Goal: Task Accomplishment & Management: Manage account settings

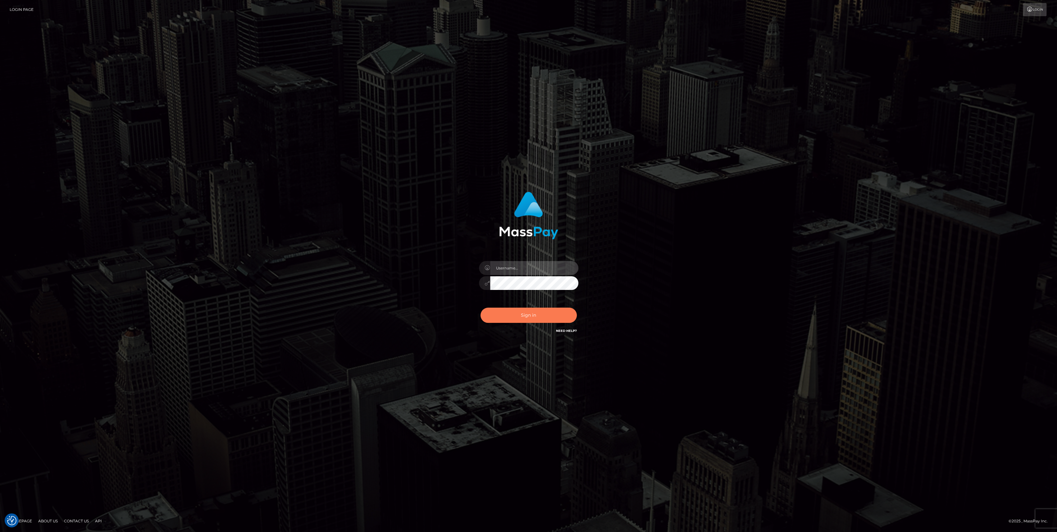
type input "bengreen"
click at [534, 312] on button "Sign in" at bounding box center [528, 314] width 96 height 15
type input "bengreen"
drag, startPoint x: 528, startPoint y: 316, endPoint x: 532, endPoint y: 318, distance: 4.0
click at [528, 316] on button "Sign in" at bounding box center [528, 314] width 96 height 15
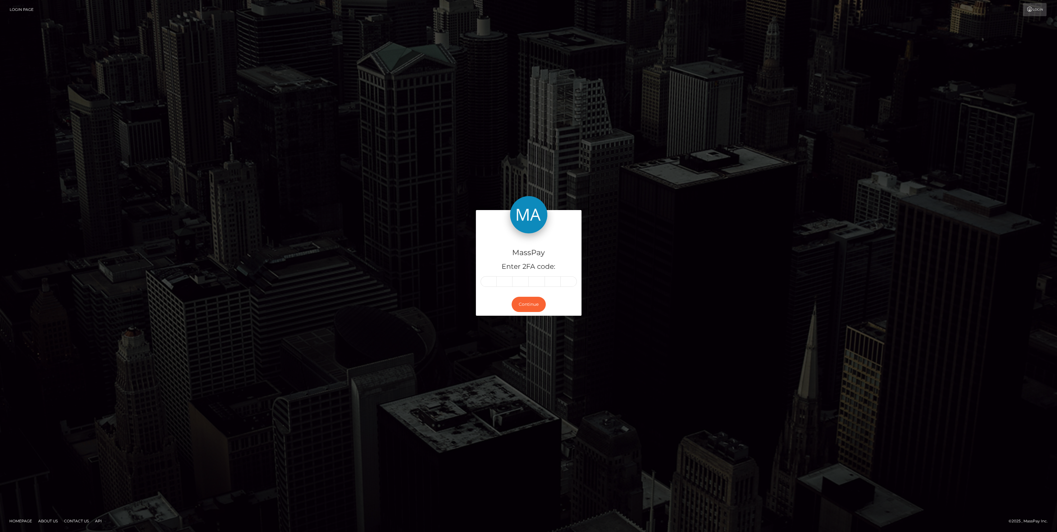
type input "8"
type input "1"
type input "0"
type input "6"
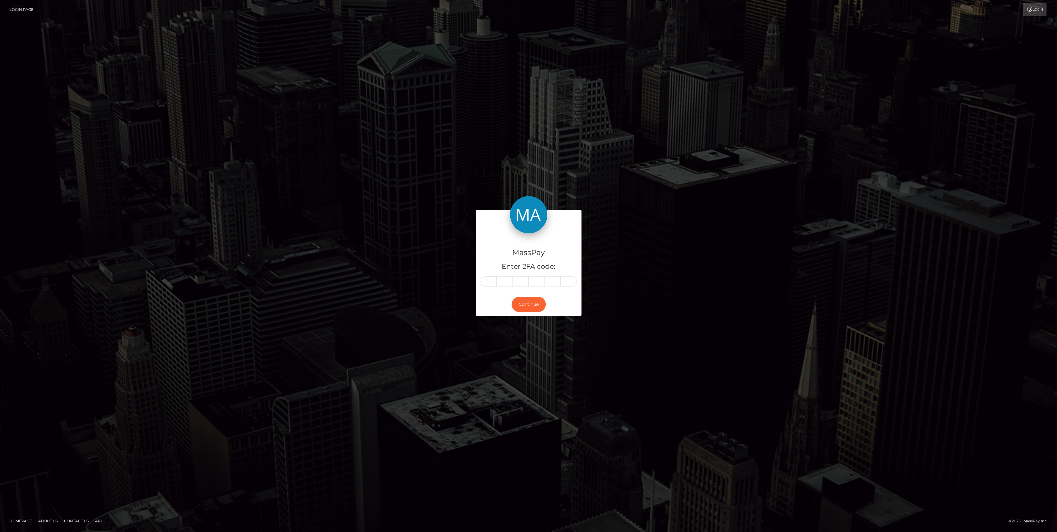
type input "6"
click at [519, 299] on button "Continue" at bounding box center [528, 304] width 34 height 15
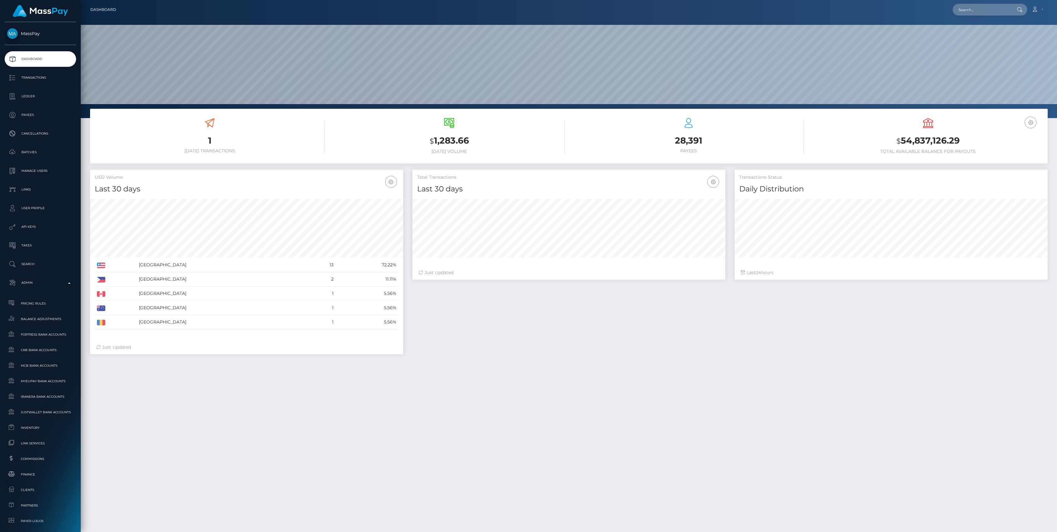
click at [30, 424] on span "Inventory" at bounding box center [40, 427] width 66 height 7
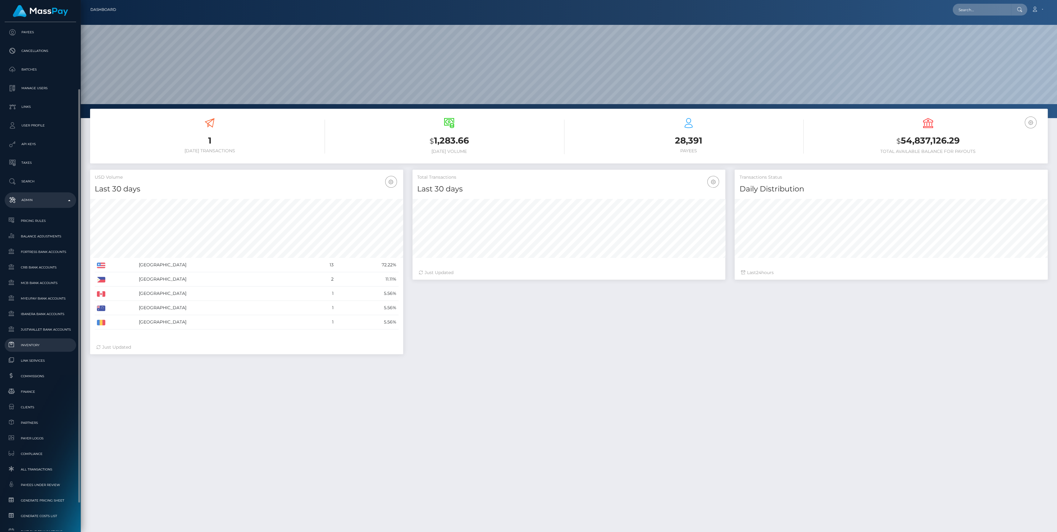
click at [44, 346] on span "Inventory" at bounding box center [40, 344] width 66 height 7
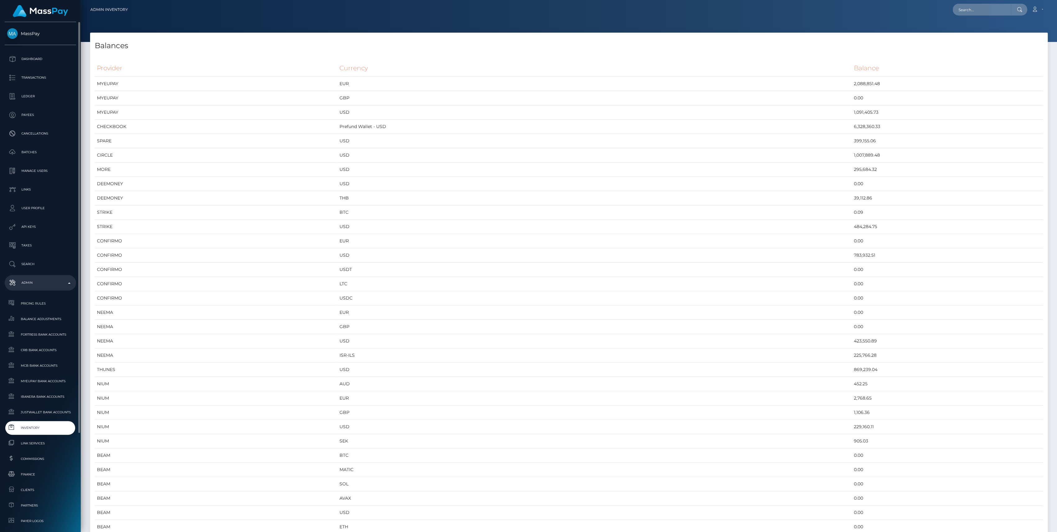
scroll to position [138, 0]
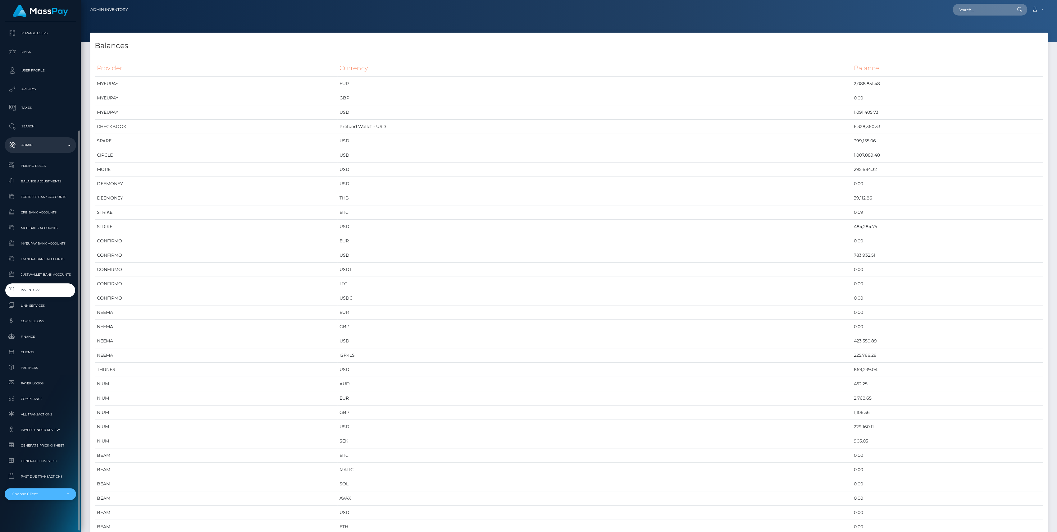
click at [45, 496] on div "Choose Client" at bounding box center [37, 493] width 50 height 5
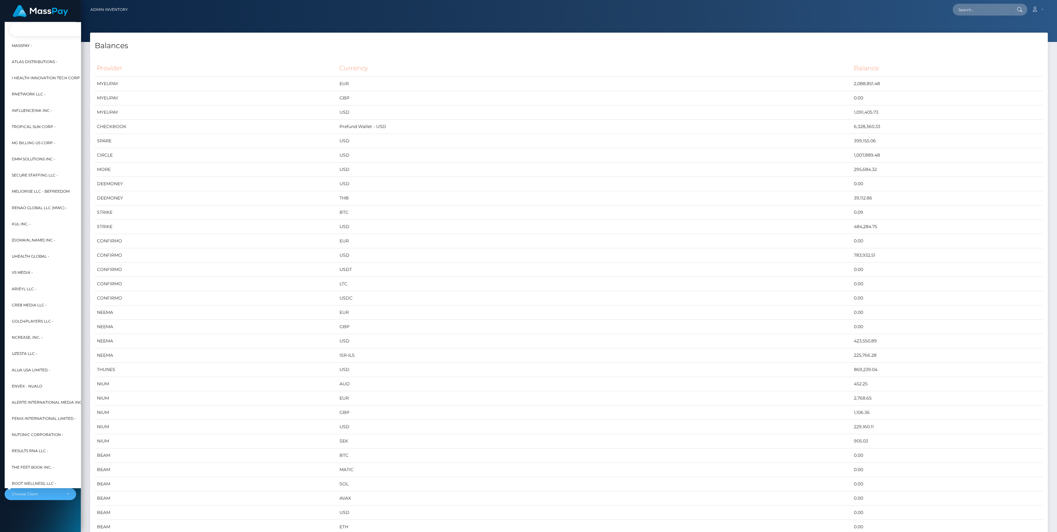
scroll to position [0, 7]
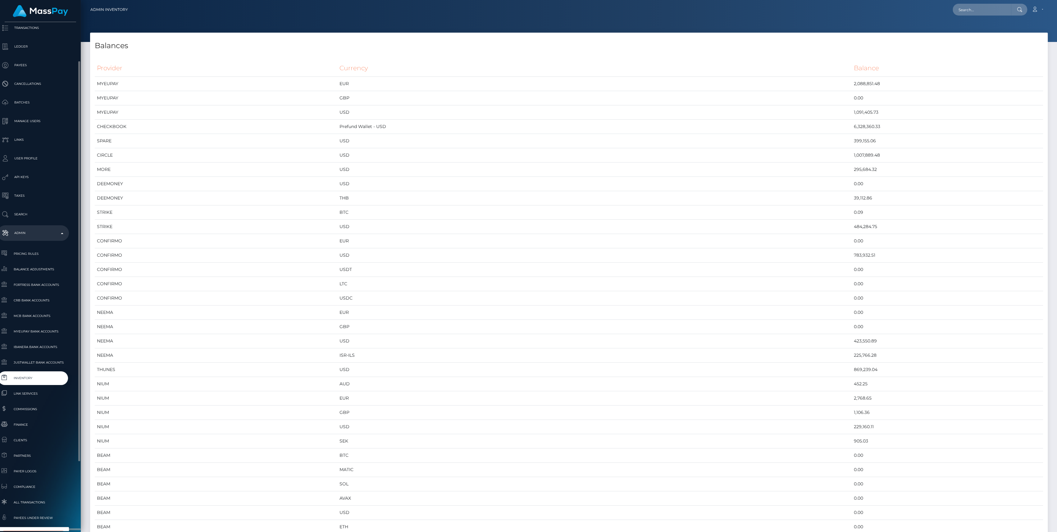
type input "mg"
select select "8"
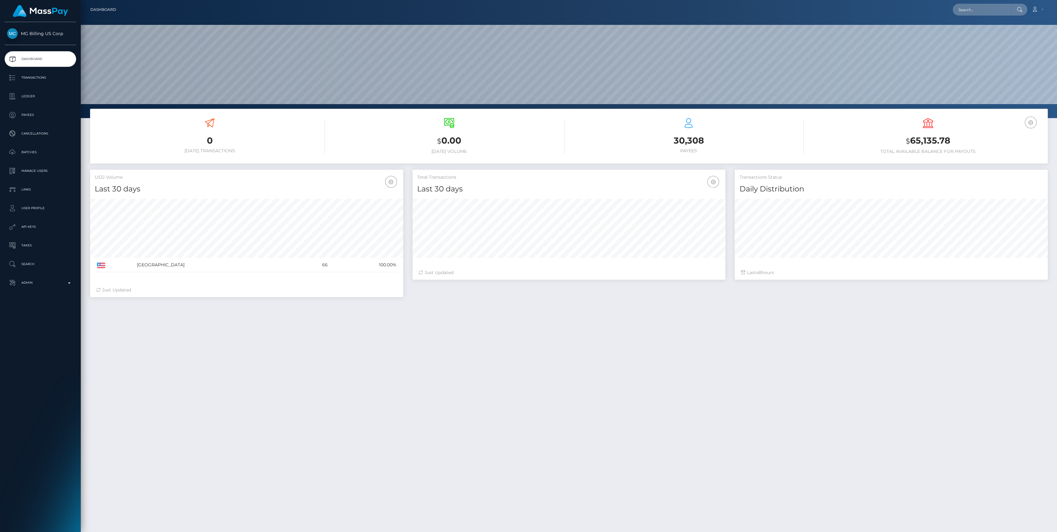
scroll to position [110, 313]
click at [35, 91] on link "Ledger" at bounding box center [40, 96] width 71 height 16
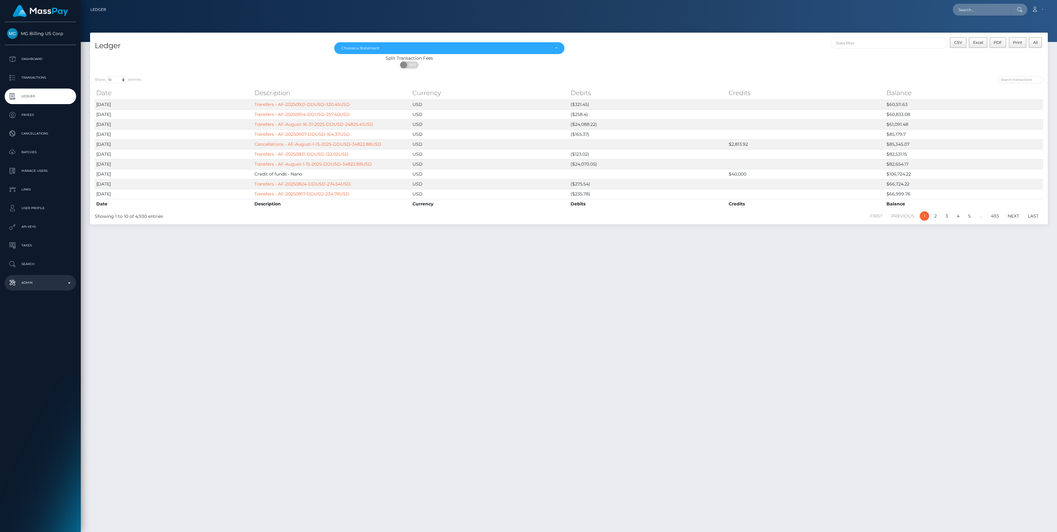
click at [29, 278] on p "Admin" at bounding box center [40, 282] width 66 height 9
drag, startPoint x: 754, startPoint y: 175, endPoint x: 323, endPoint y: 161, distance: 430.6
click at [323, 161] on tbody "[DATE] Transfers - AF-20250921-DDUSD-320.45USD USD ($321.45) $60,511.63 [DATE] …" at bounding box center [569, 148] width 948 height 99
click at [52, 318] on span "Balance Adjustments" at bounding box center [40, 318] width 66 height 7
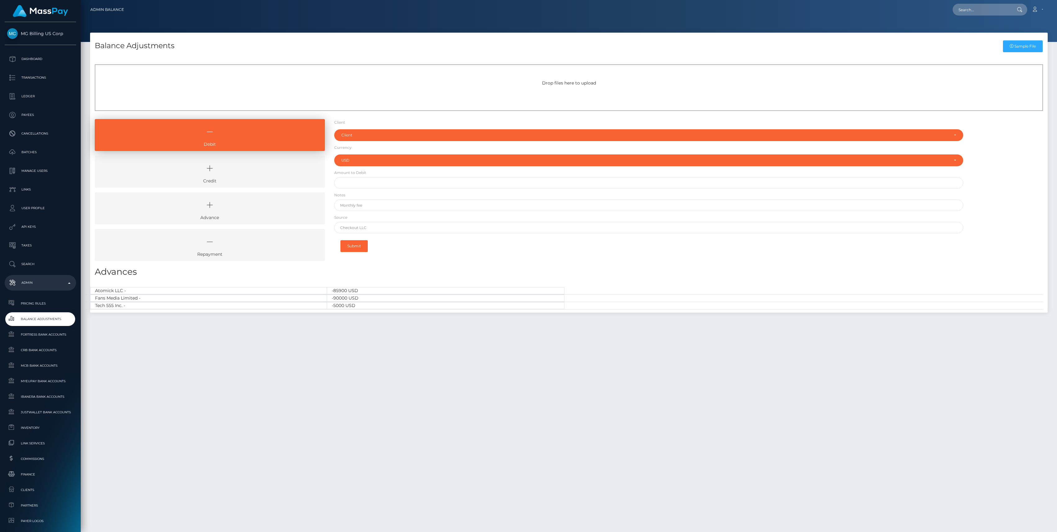
select select "USD"
click at [211, 168] on icon at bounding box center [210, 168] width 216 height 19
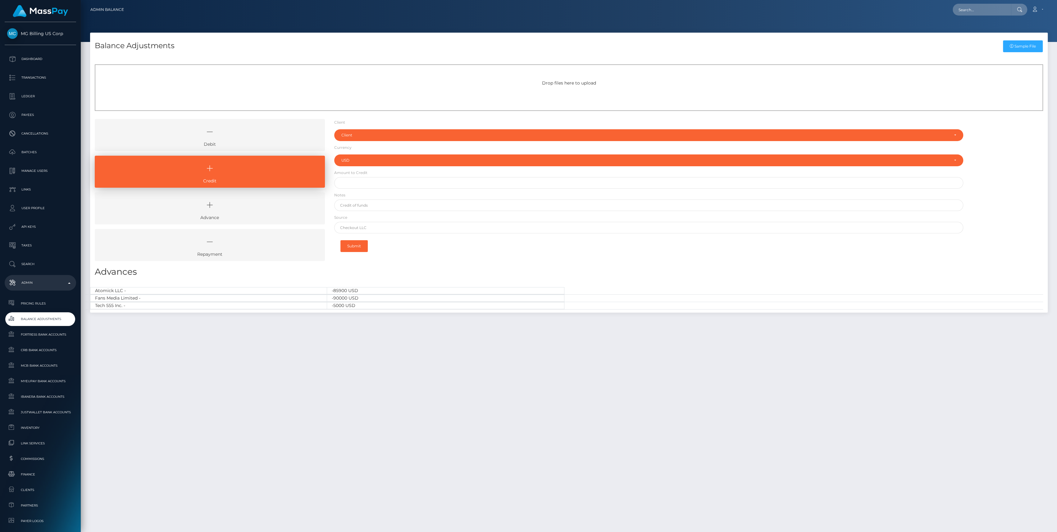
click at [356, 128] on div "Client RNetwork LLC - (1) MassPay - (2) Atlas Distributions - (3) I HEALTH INNO…" at bounding box center [648, 134] width 629 height 14
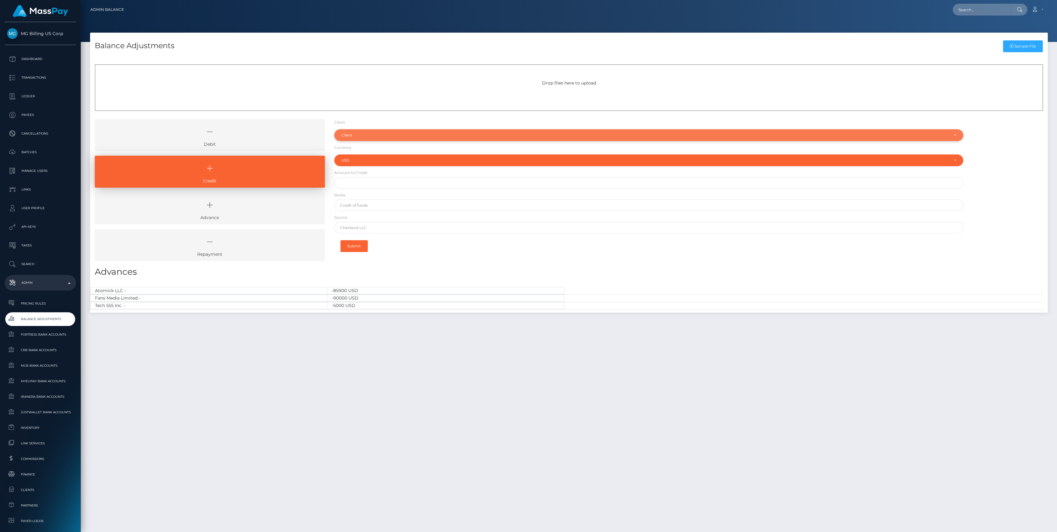
click at [358, 133] on div "Client" at bounding box center [644, 135] width 607 height 5
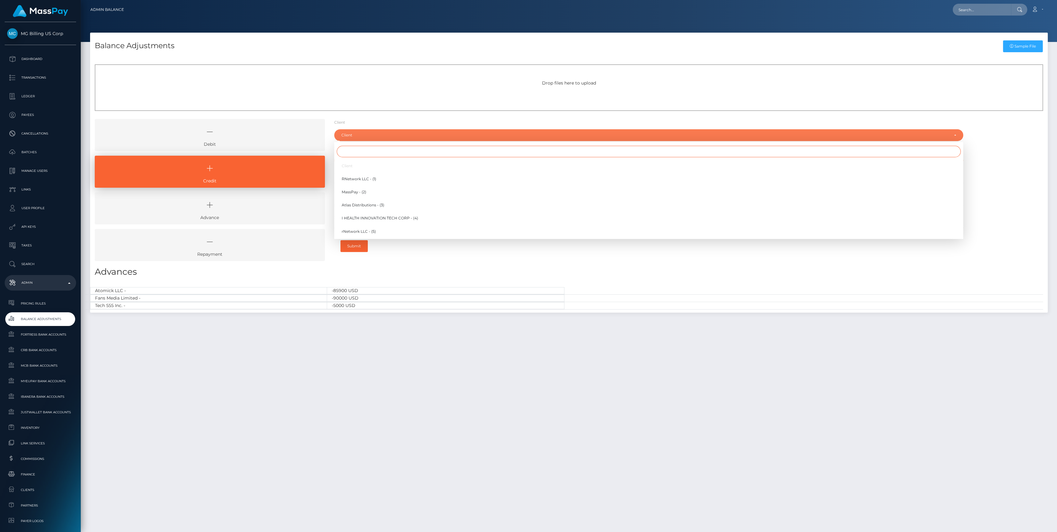
click at [357, 146] on input "Search" at bounding box center [649, 151] width 624 height 11
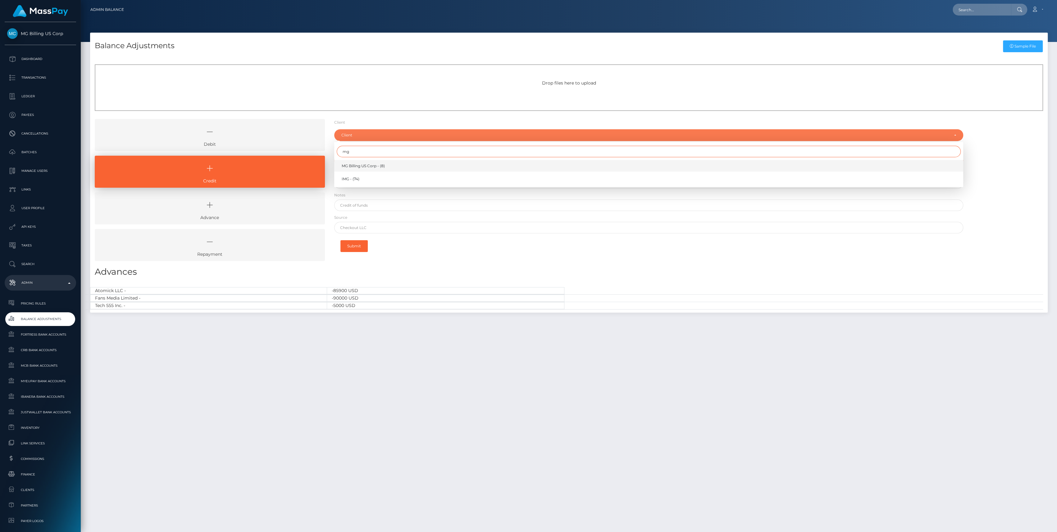
type input "mg"
click at [373, 168] on link "MG Billing US Corp - (8)" at bounding box center [648, 165] width 629 height 11
select select "8"
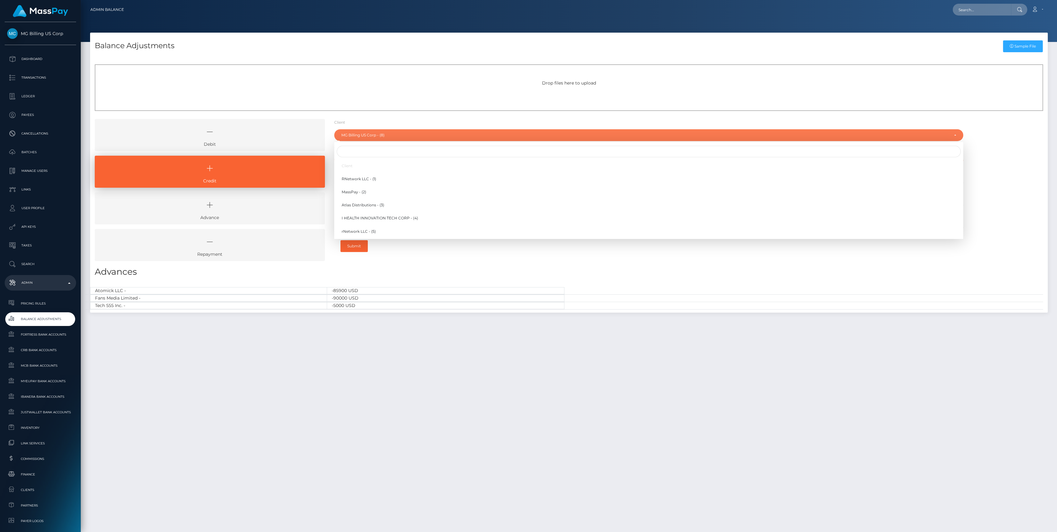
drag, startPoint x: 509, startPoint y: 275, endPoint x: 494, endPoint y: 259, distance: 21.7
click at [508, 275] on h3 "Advances" at bounding box center [569, 271] width 948 height 12
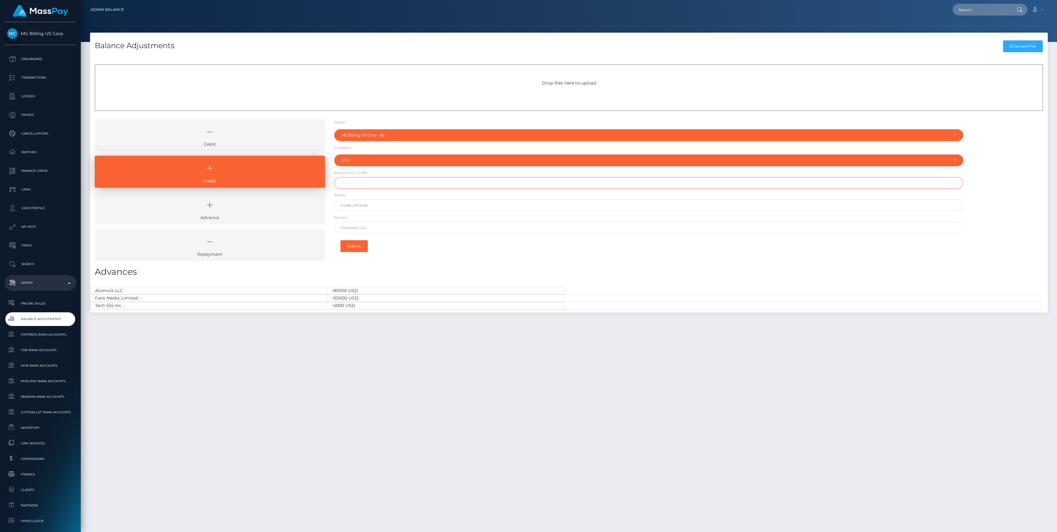
drag, startPoint x: 358, startPoint y: 181, endPoint x: 360, endPoint y: 185, distance: 4.2
click at [358, 181] on input "text" at bounding box center [648, 182] width 629 height 11
paste input "40,000.00"
type input "$40,000.00"
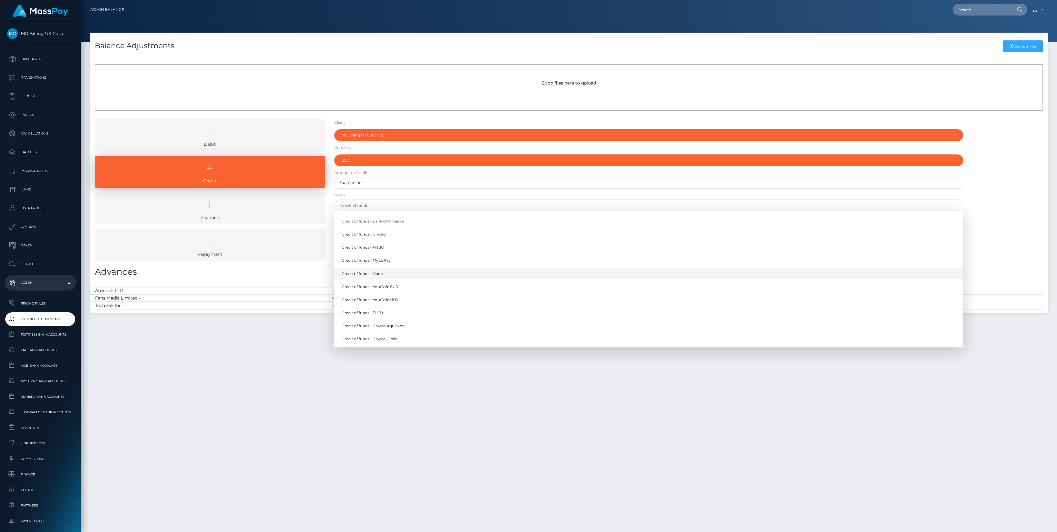
click at [371, 268] on link "Credit of funds - Nano" at bounding box center [648, 273] width 629 height 11
type input "Credit of funds - Nano"
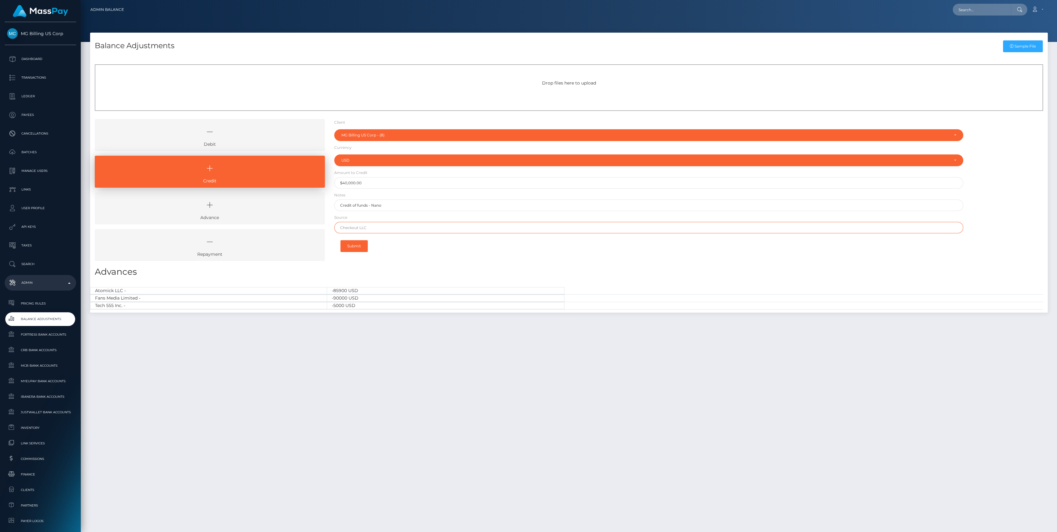
click at [375, 225] on input "text" at bounding box center [648, 227] width 629 height 11
type input "Nano"
click at [346, 243] on button "Submit" at bounding box center [353, 246] width 27 height 12
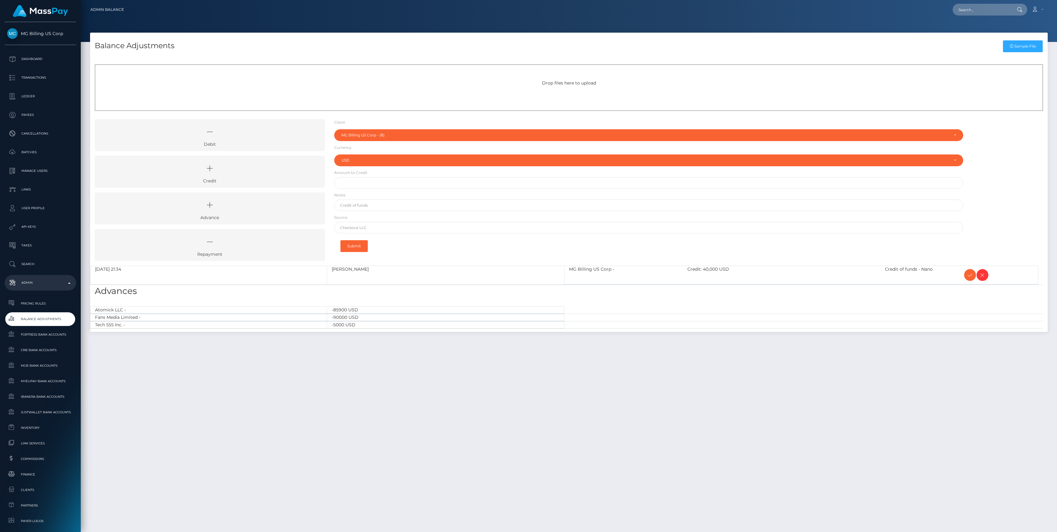
select select "8"
select select "USD"
click at [967, 274] on icon at bounding box center [969, 275] width 7 height 8
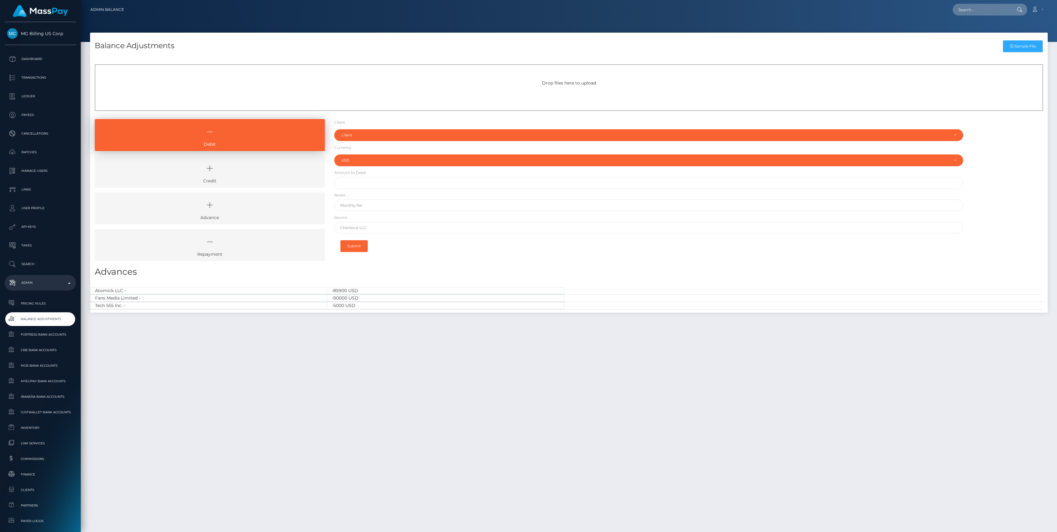
select select "USD"
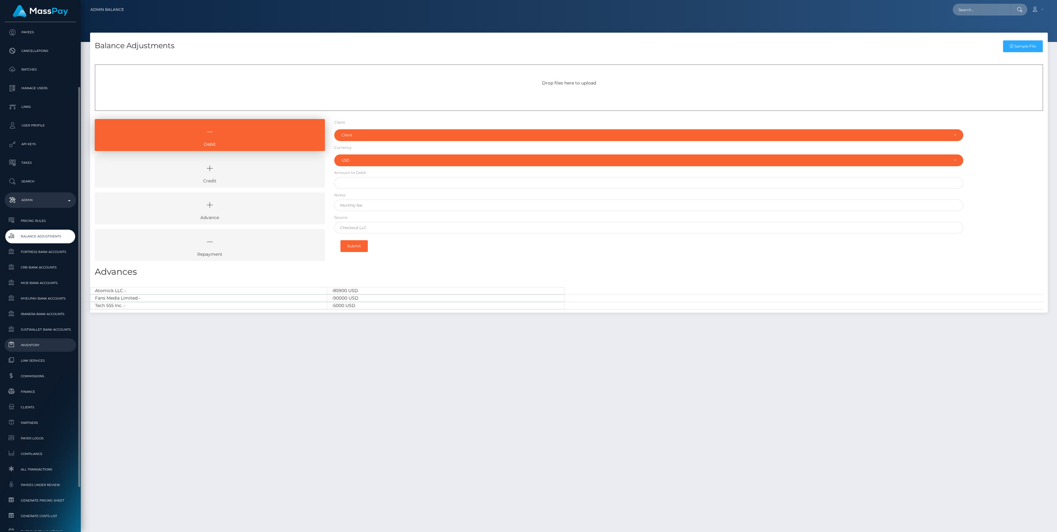
click at [32, 345] on span "Inventory" at bounding box center [40, 344] width 66 height 7
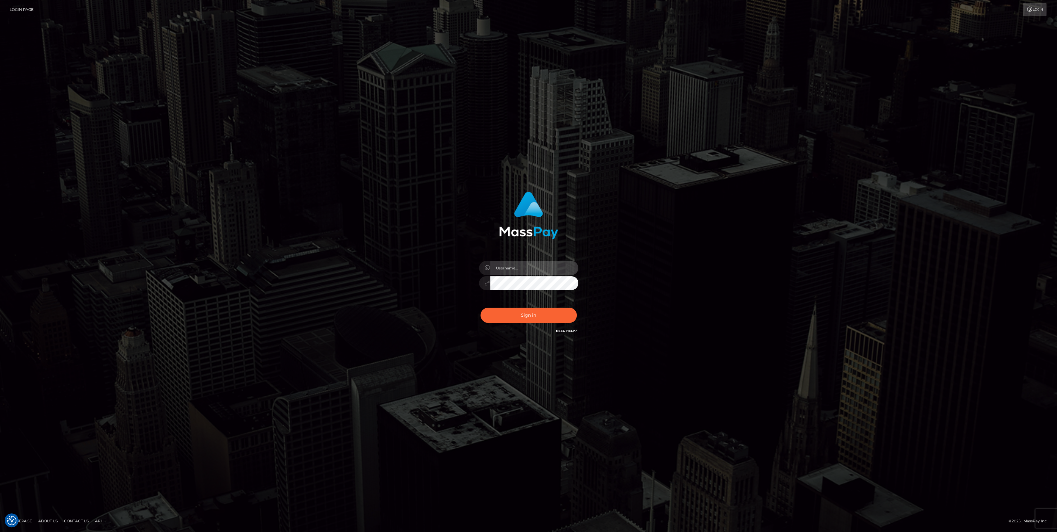
type input "bengreen"
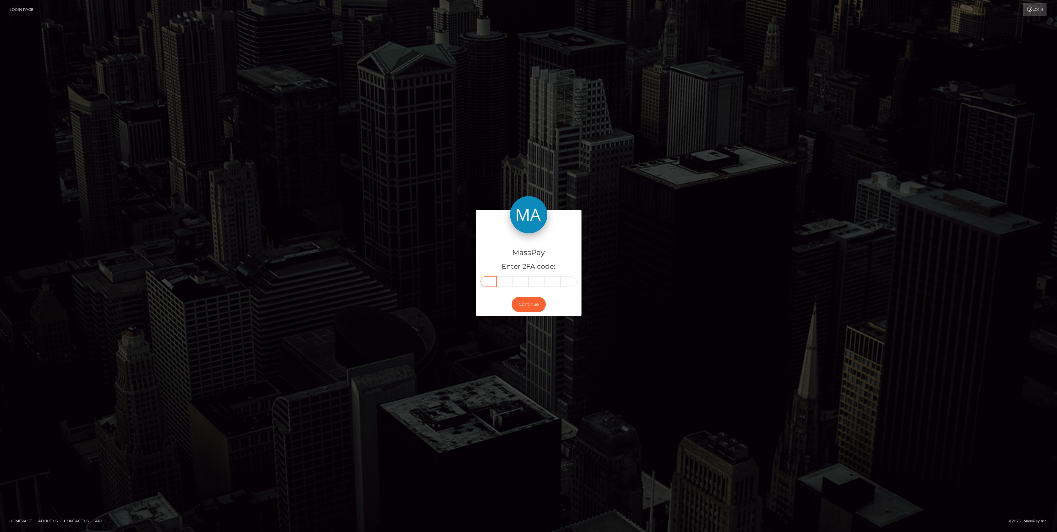
paste input "7"
type input "7"
type input "2"
type input "1"
type input "3"
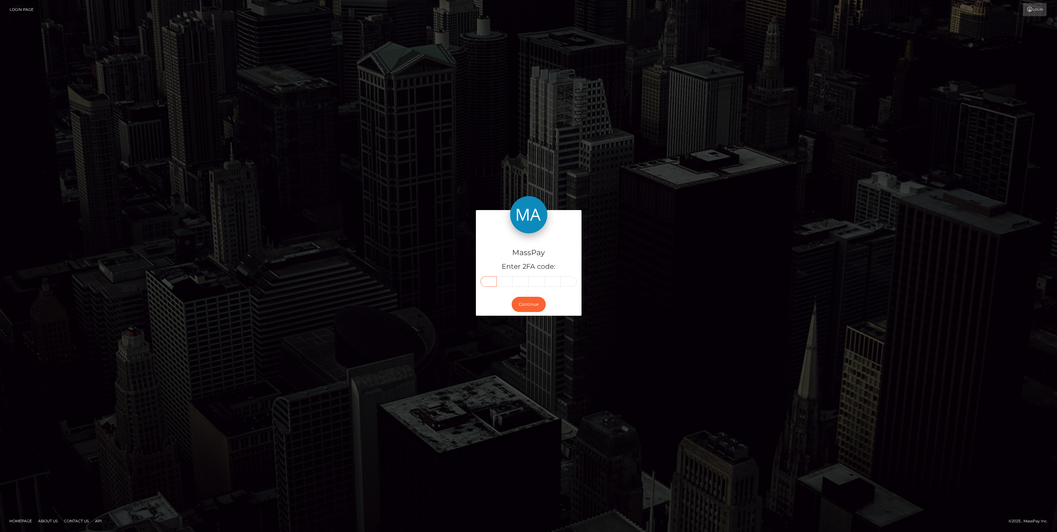
type input "5"
type input "9"
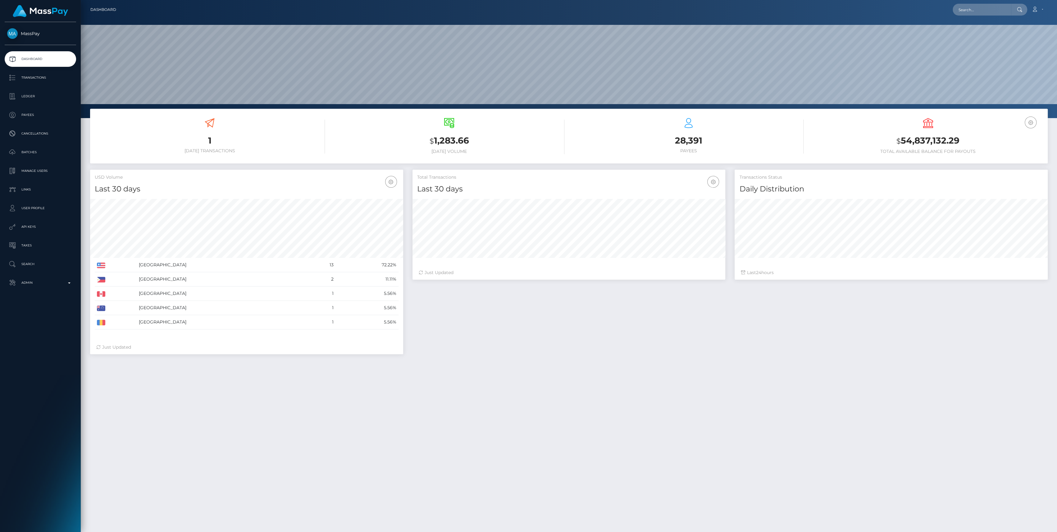
scroll to position [110, 313]
click at [55, 280] on p "Admin" at bounding box center [40, 282] width 66 height 9
click at [29, 417] on link "JustWallet Bank Accounts" at bounding box center [40, 411] width 71 height 13
click at [29, 422] on link "Inventory" at bounding box center [40, 427] width 71 height 13
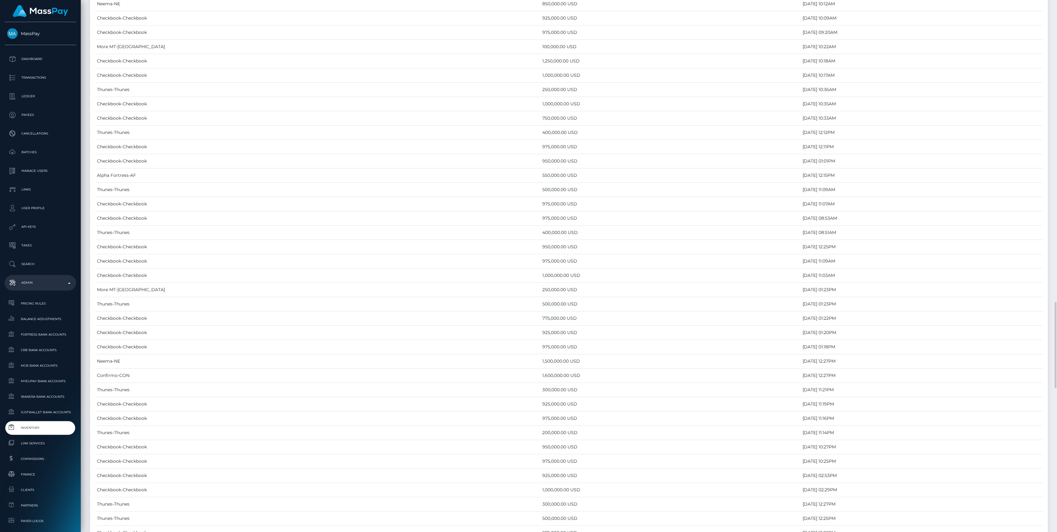
scroll to position [2747, 0]
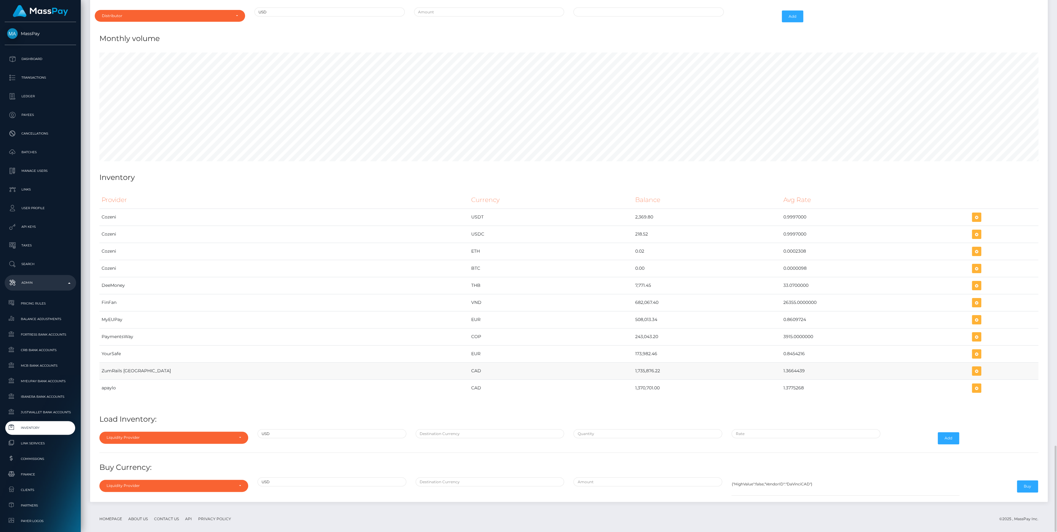
drag, startPoint x: 736, startPoint y: 383, endPoint x: 740, endPoint y: 363, distance: 20.3
click at [740, 363] on tbody "Cozeni USDT 2,369.80 0.9997000 Cozeni USDC" at bounding box center [568, 302] width 939 height 188
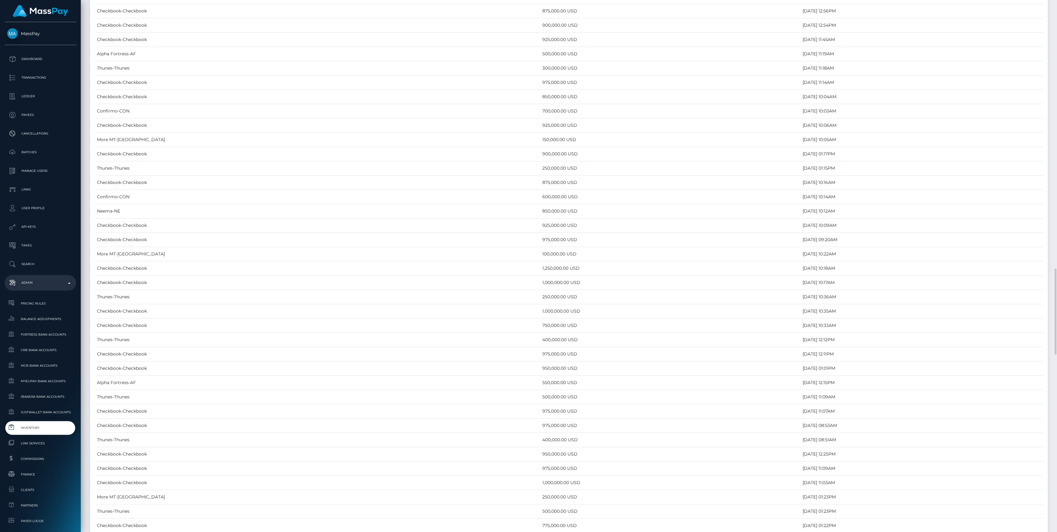
scroll to position [1863, 0]
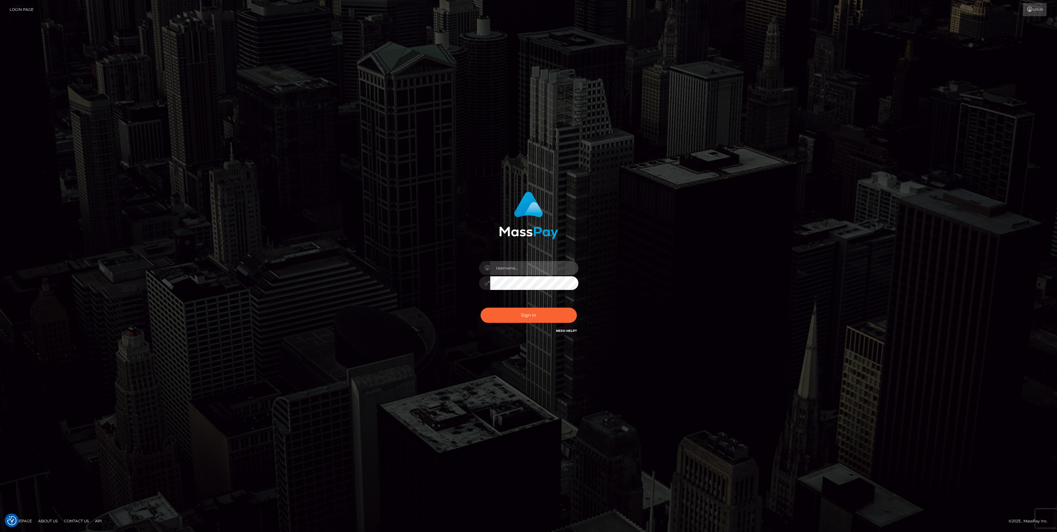
type input "bengreen"
